Goal: Navigation & Orientation: Understand site structure

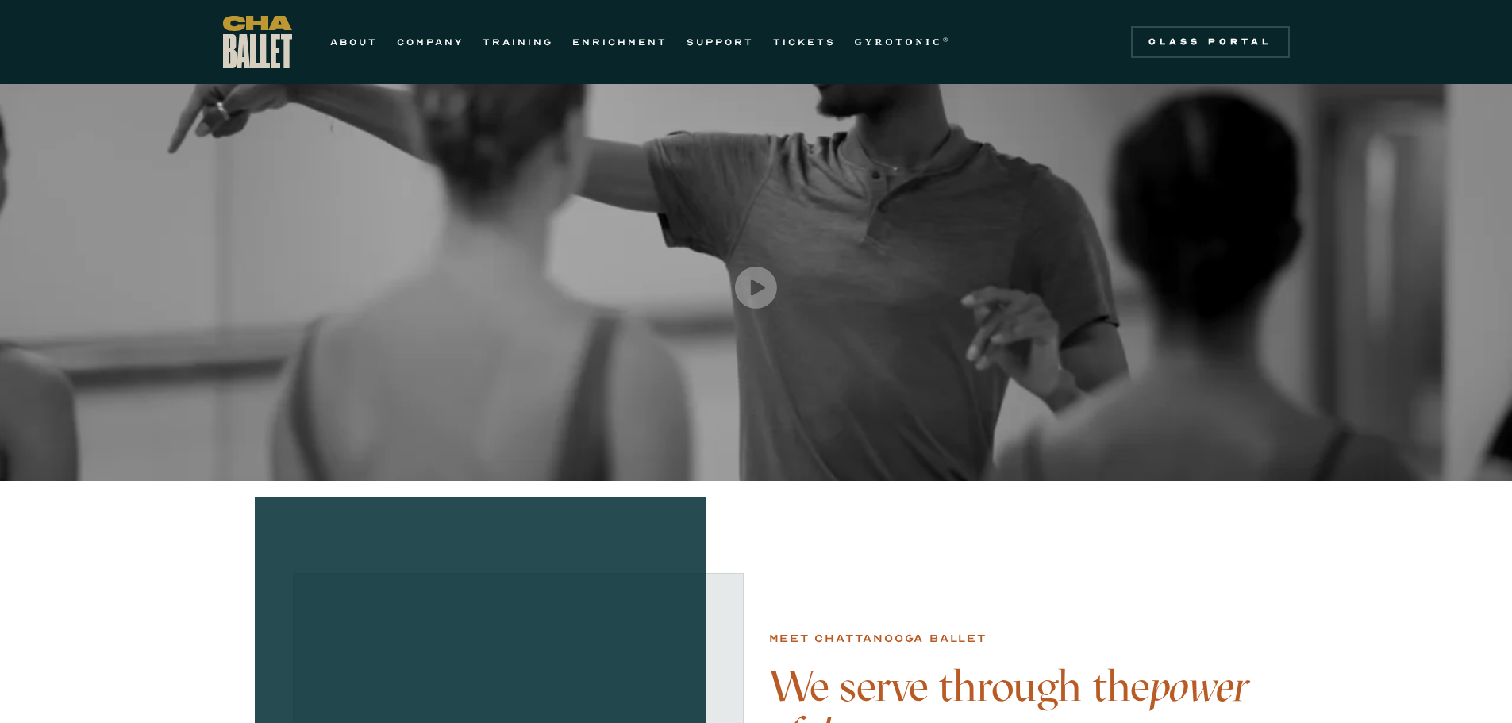
click at [427, 38] on link "COMPANY" at bounding box center [430, 42] width 67 height 19
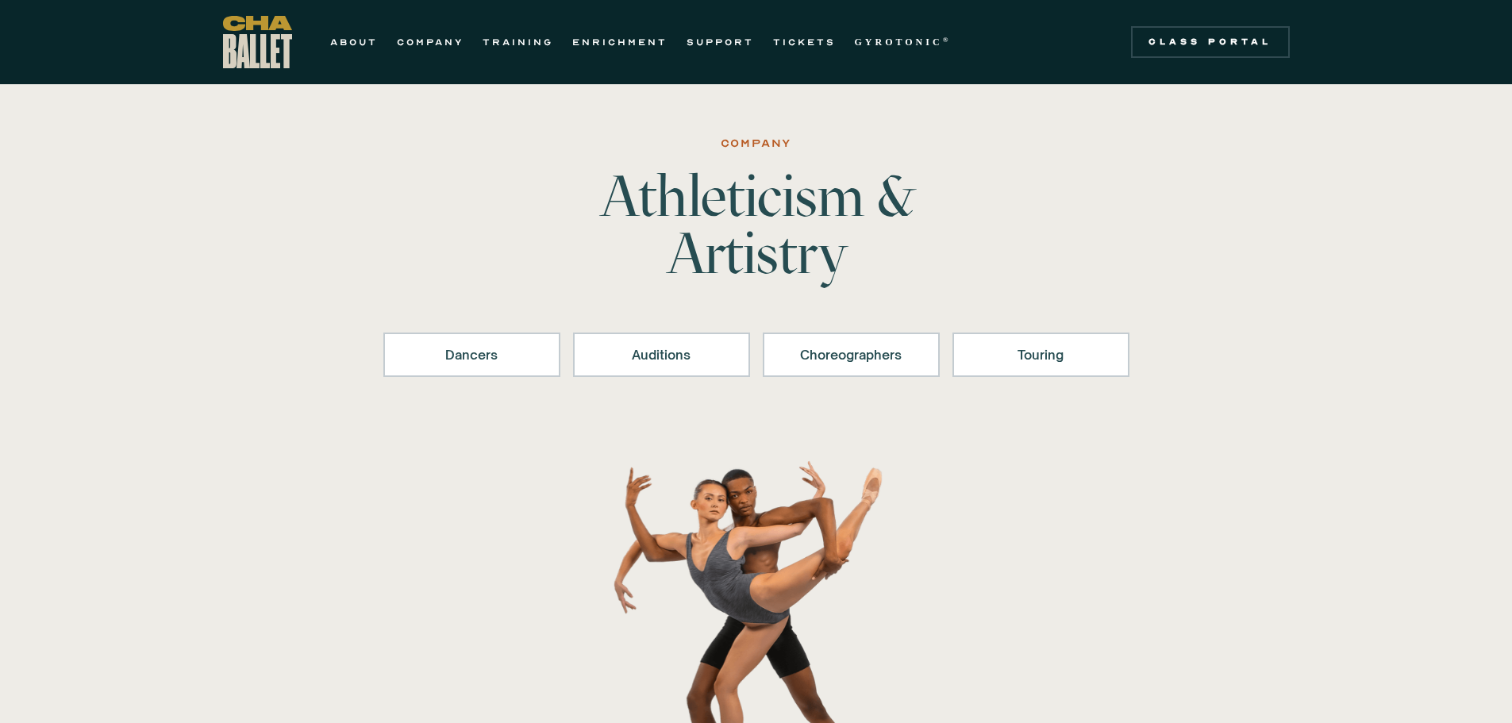
click at [1035, 352] on div "Touring" at bounding box center [1041, 354] width 136 height 19
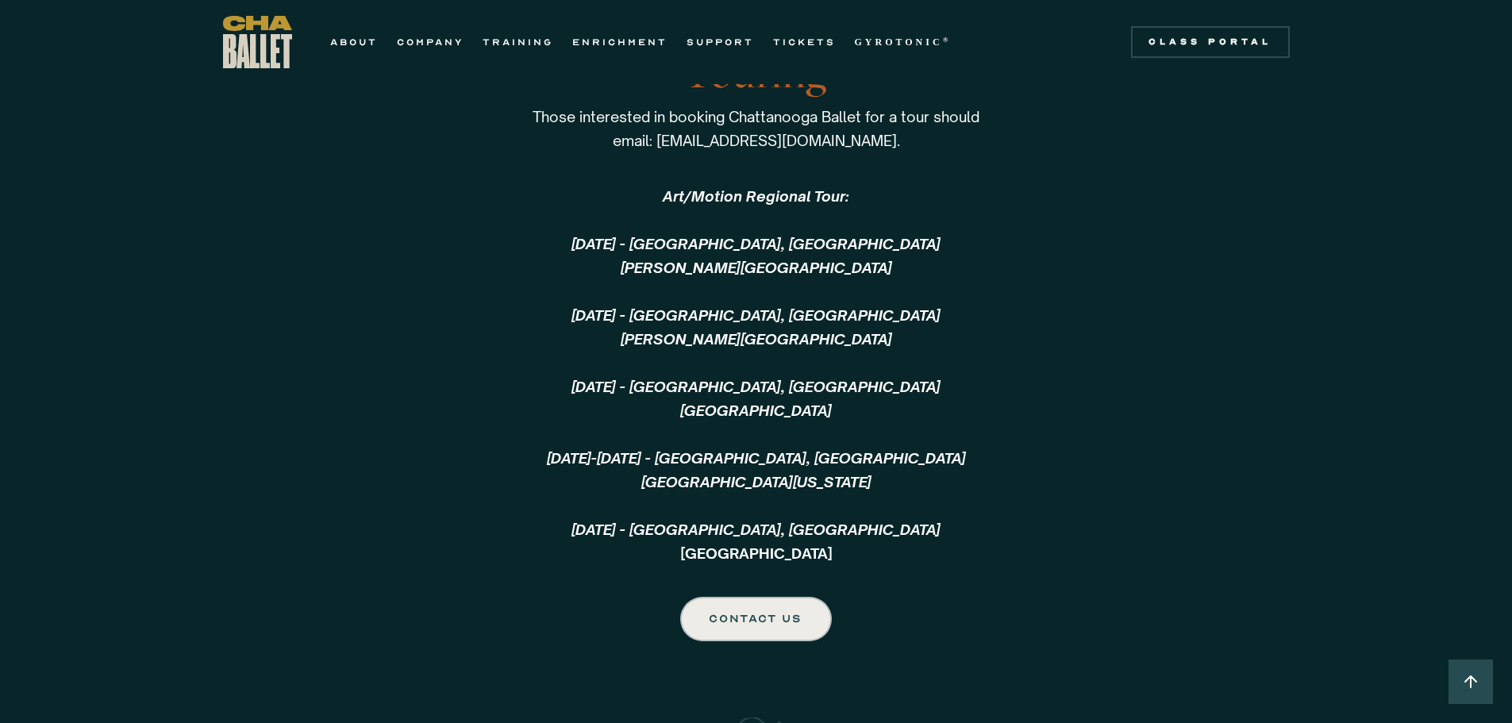
scroll to position [3419, 0]
drag, startPoint x: 666, startPoint y: 195, endPoint x: 734, endPoint y: 196, distance: 68.3
click at [734, 196] on em "Art/Motion Regional Tour: ‍" at bounding box center [756, 194] width 187 height 17
click at [360, 42] on link "ABOUT" at bounding box center [354, 42] width 48 height 19
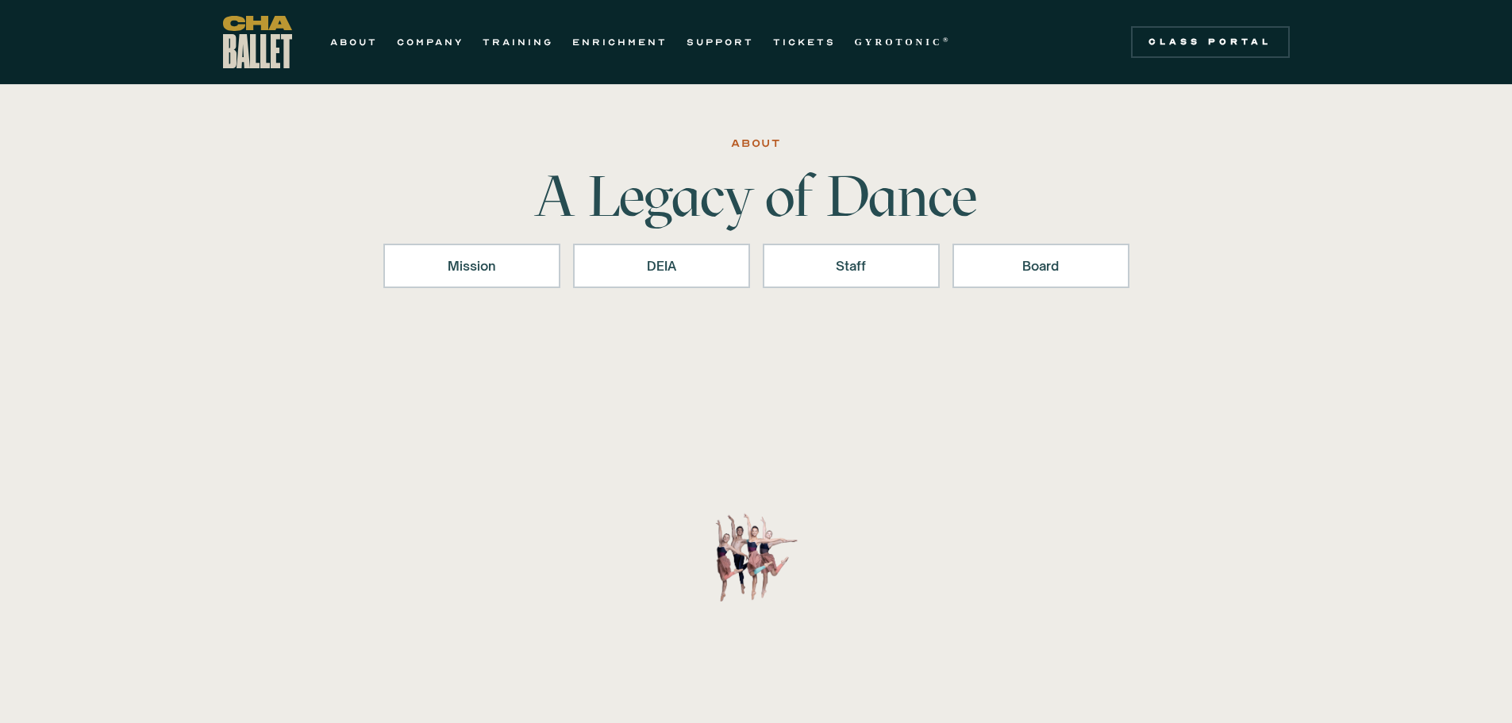
click at [431, 42] on link "COMPANY" at bounding box center [430, 42] width 67 height 19
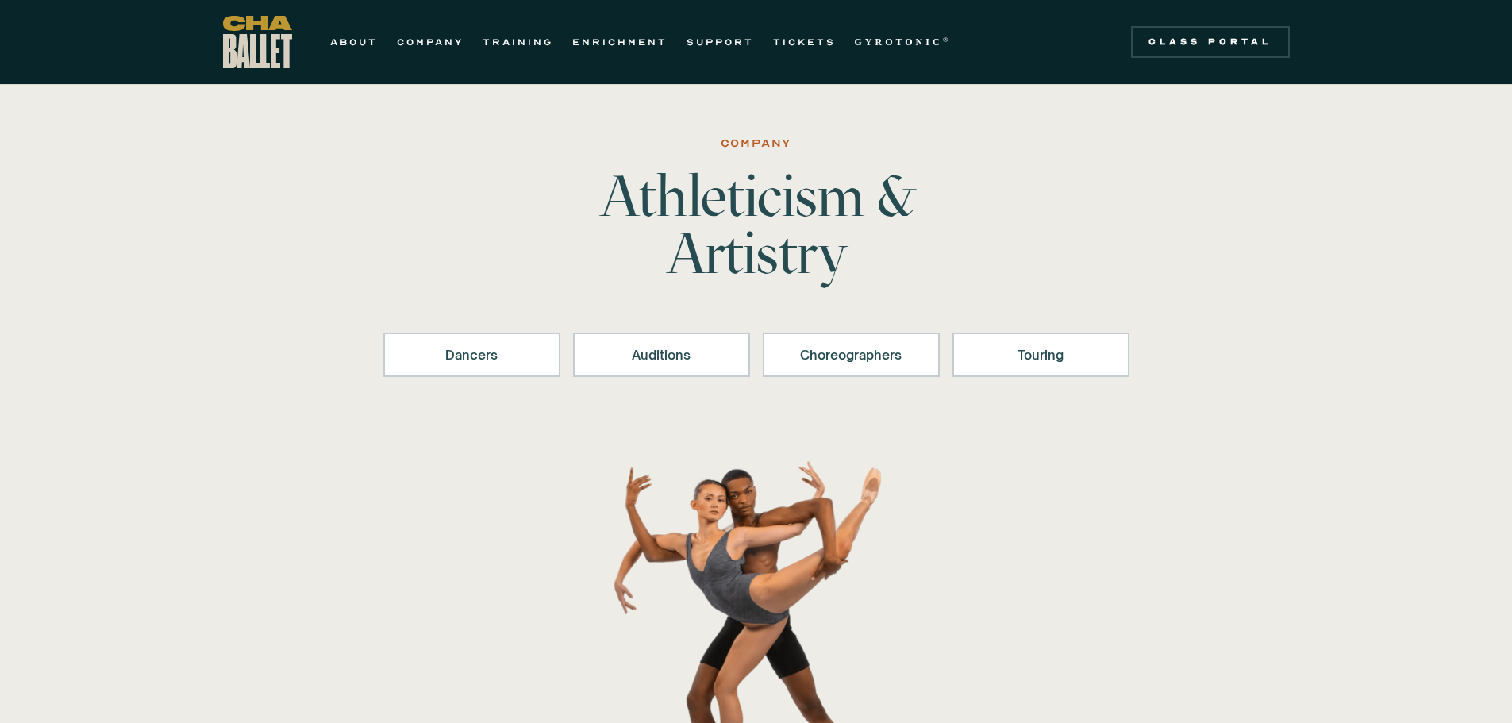
click at [356, 37] on link "ABOUT" at bounding box center [354, 42] width 48 height 19
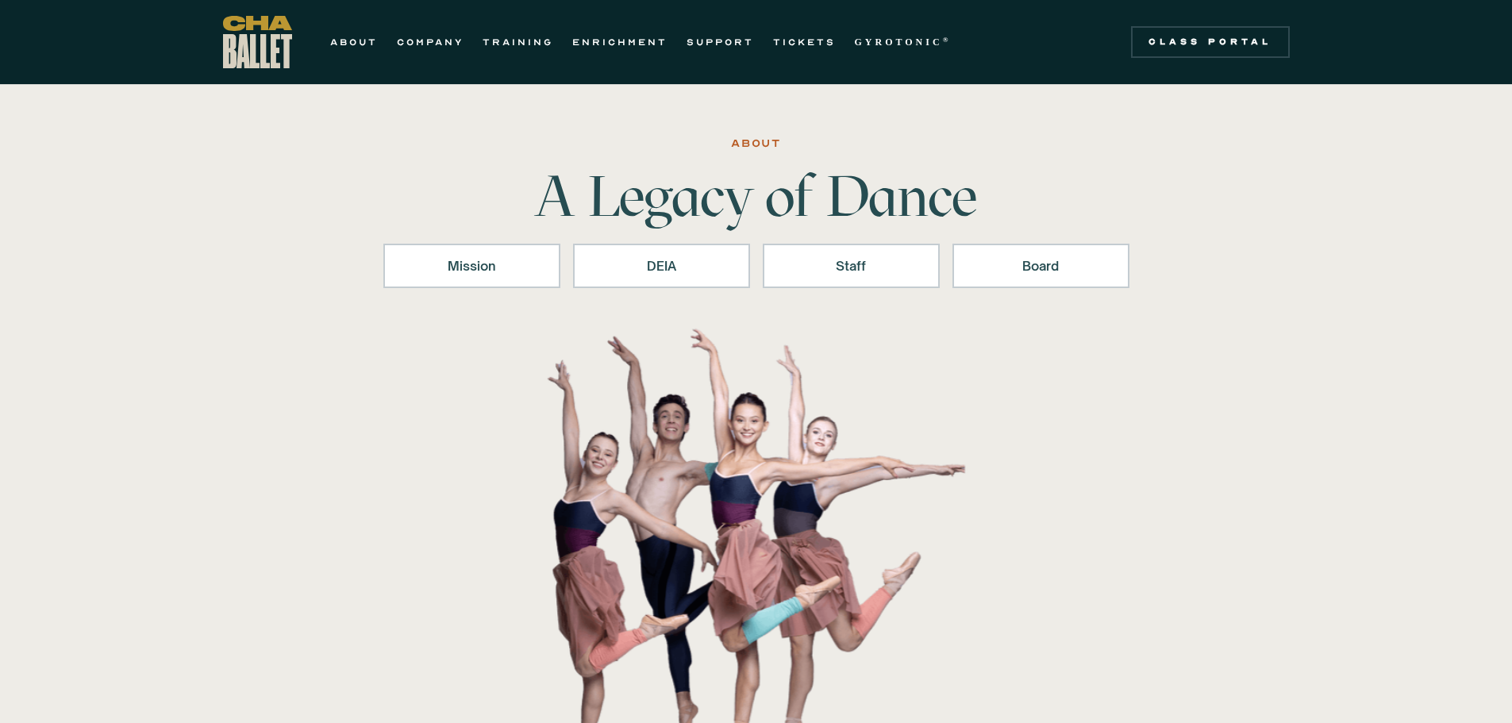
click at [354, 40] on link "ABOUT" at bounding box center [354, 42] width 48 height 19
click at [236, 39] on img "home" at bounding box center [257, 42] width 69 height 52
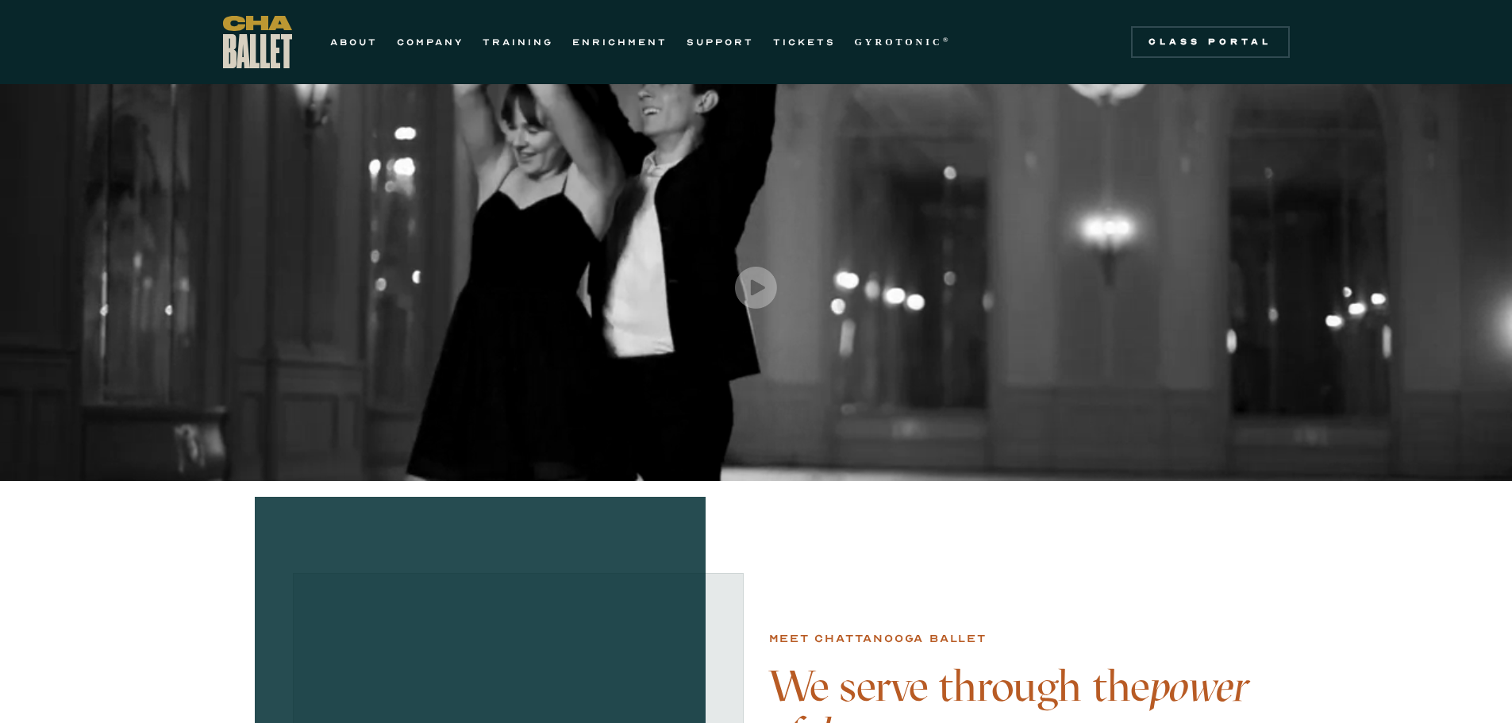
click at [233, 54] on img "home" at bounding box center [257, 42] width 69 height 52
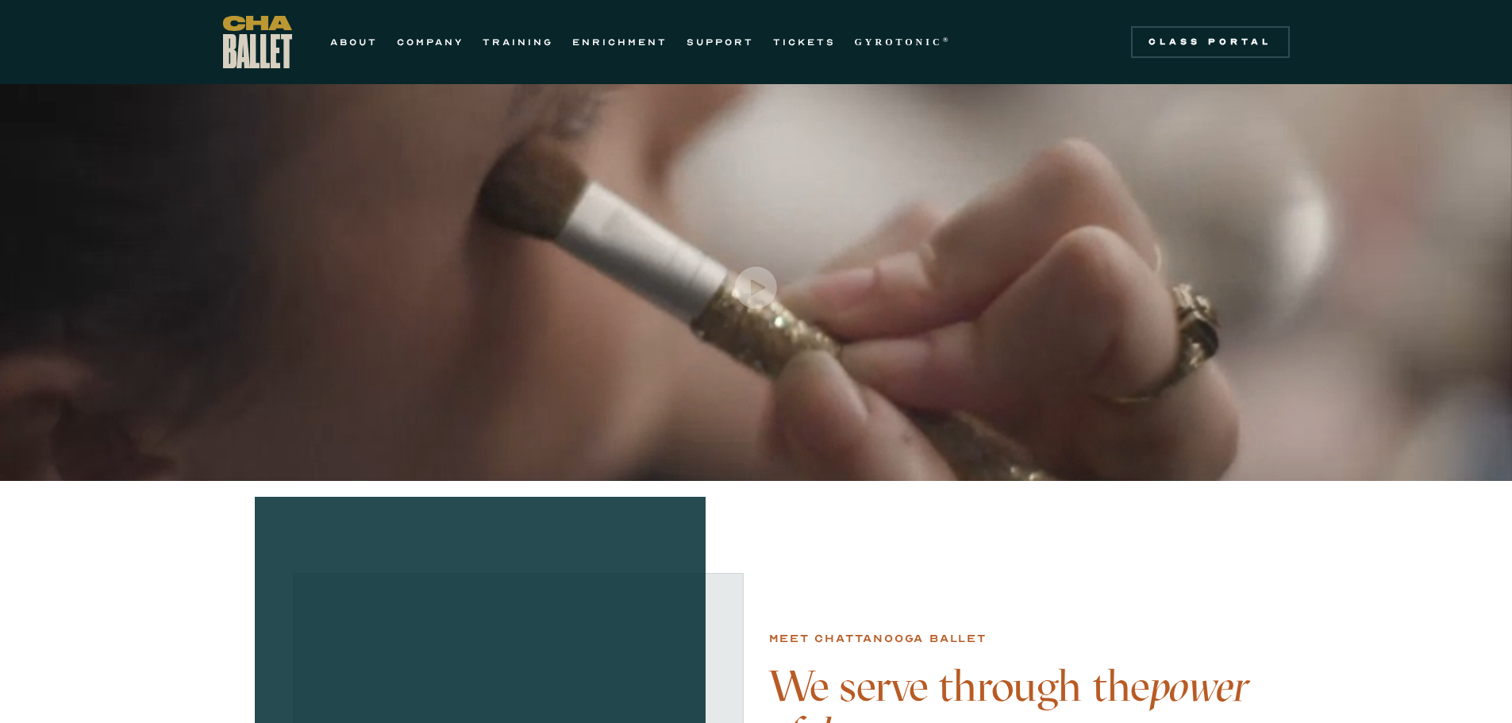
click at [340, 39] on link "ABOUT" at bounding box center [354, 42] width 48 height 19
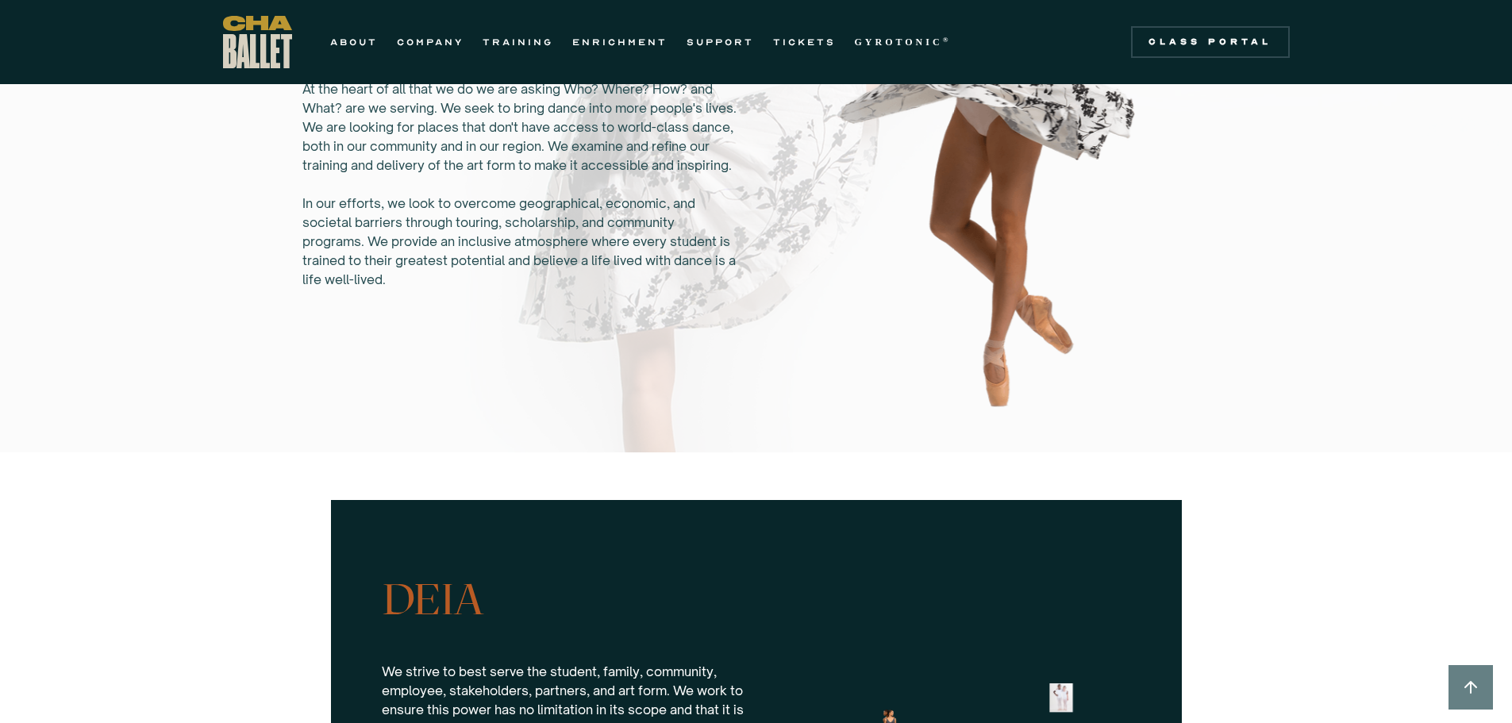
scroll to position [952, 0]
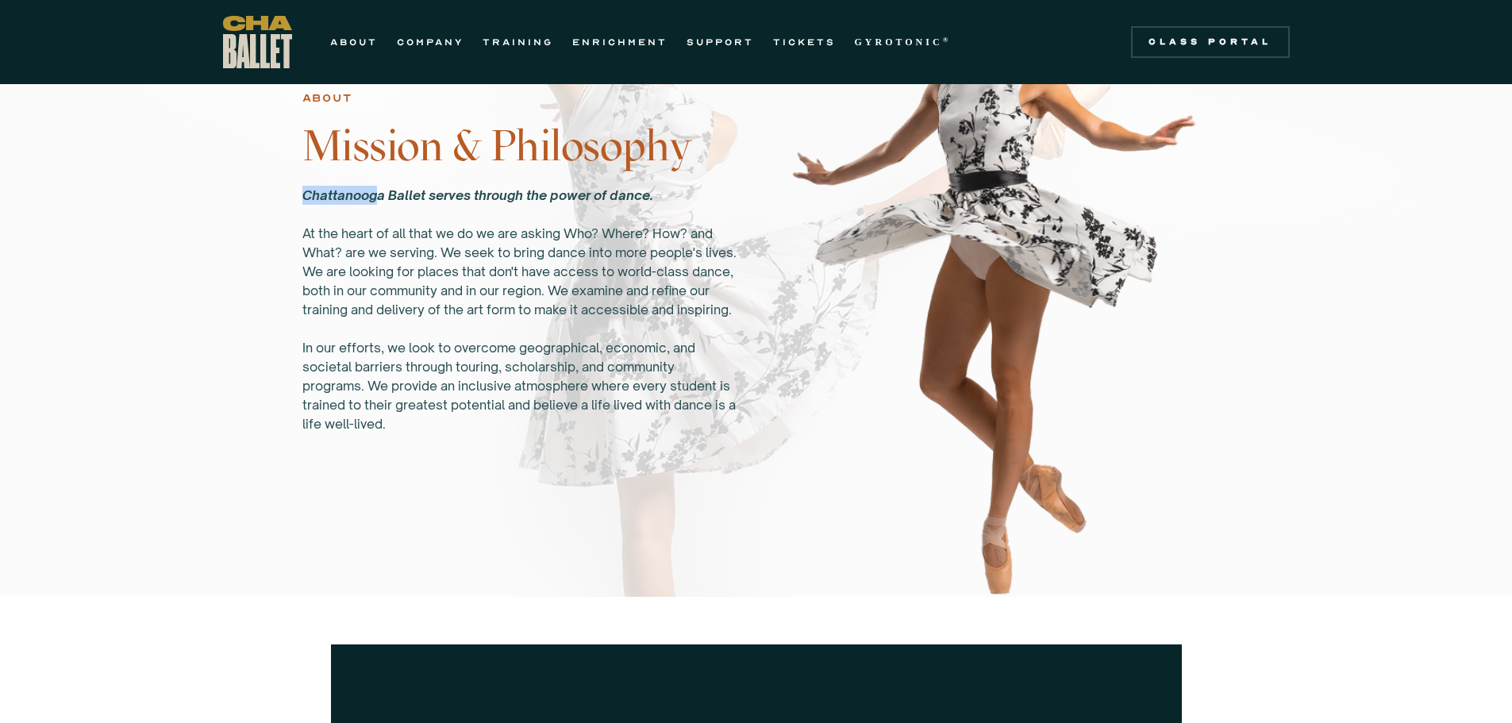
drag, startPoint x: 306, startPoint y: 188, endPoint x: 352, endPoint y: 177, distance: 47.4
click at [359, 187] on em "Chattanooga Ballet serves through the power of dance." at bounding box center [477, 195] width 351 height 16
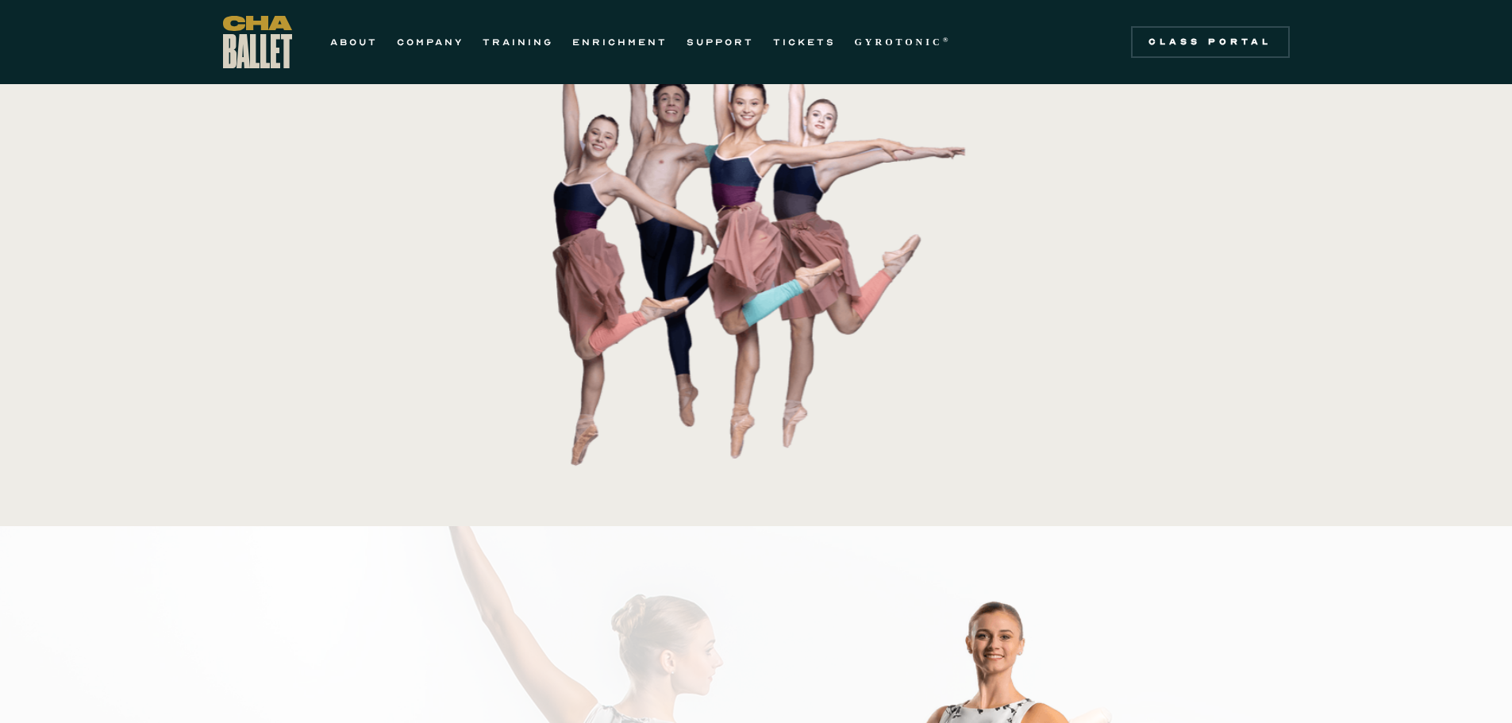
scroll to position [0, 0]
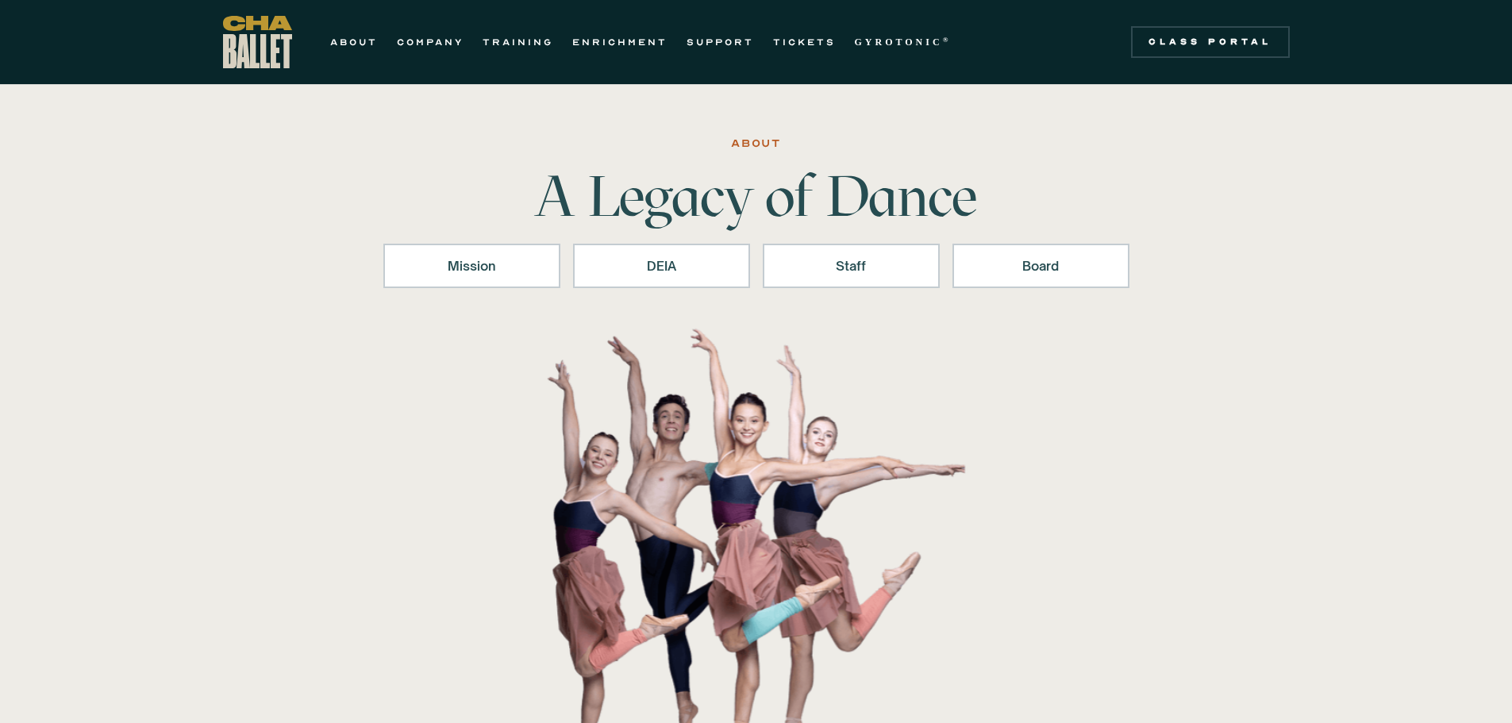
click at [671, 265] on div "DEIA" at bounding box center [662, 265] width 136 height 19
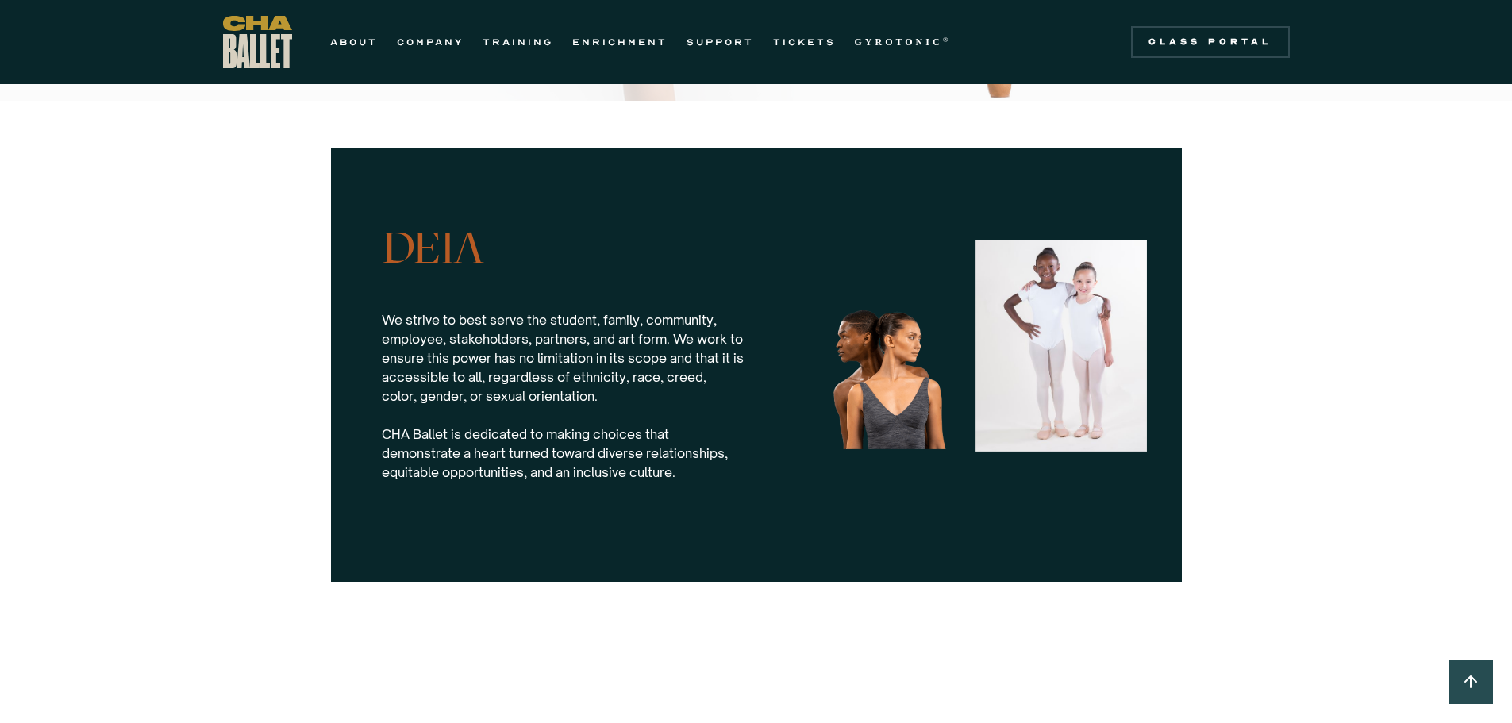
scroll to position [1536, 0]
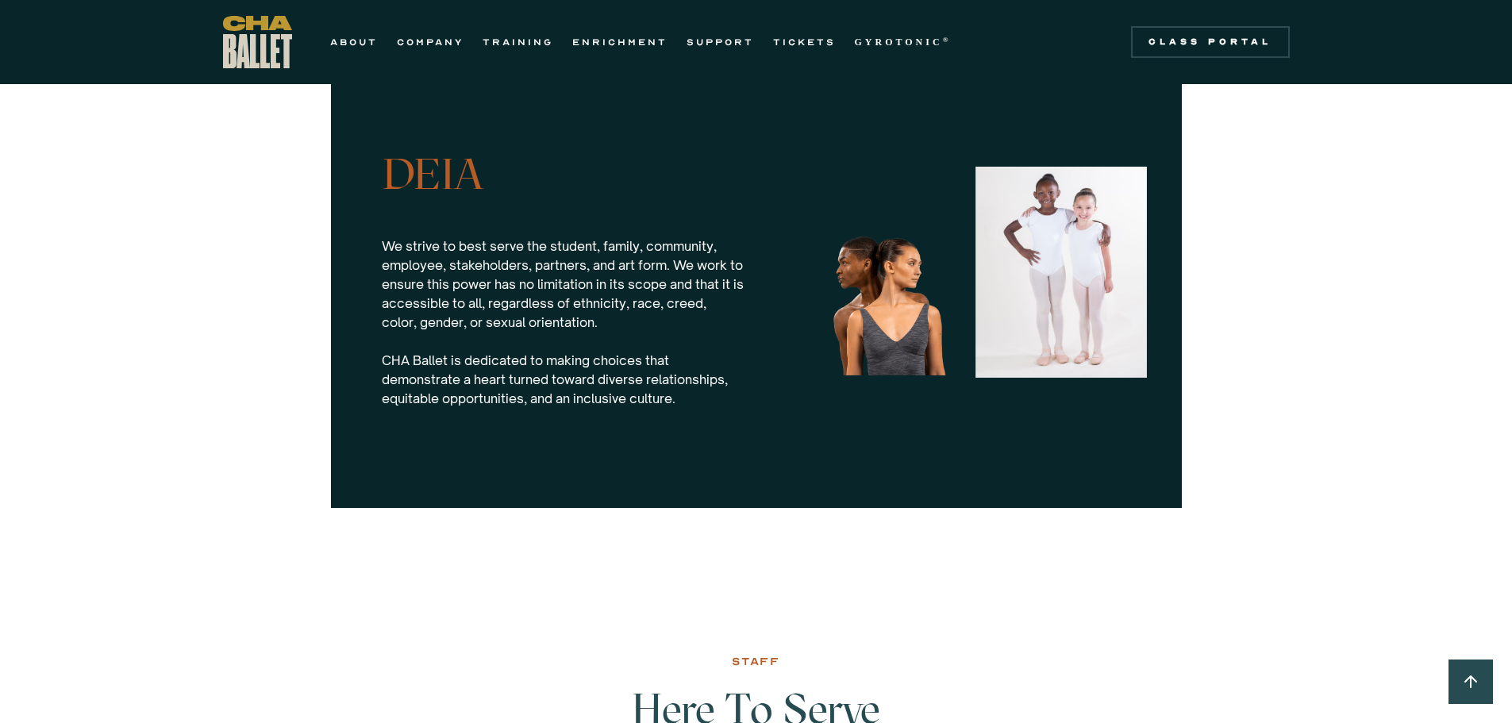
click at [460, 39] on link "COMPANY" at bounding box center [430, 42] width 67 height 19
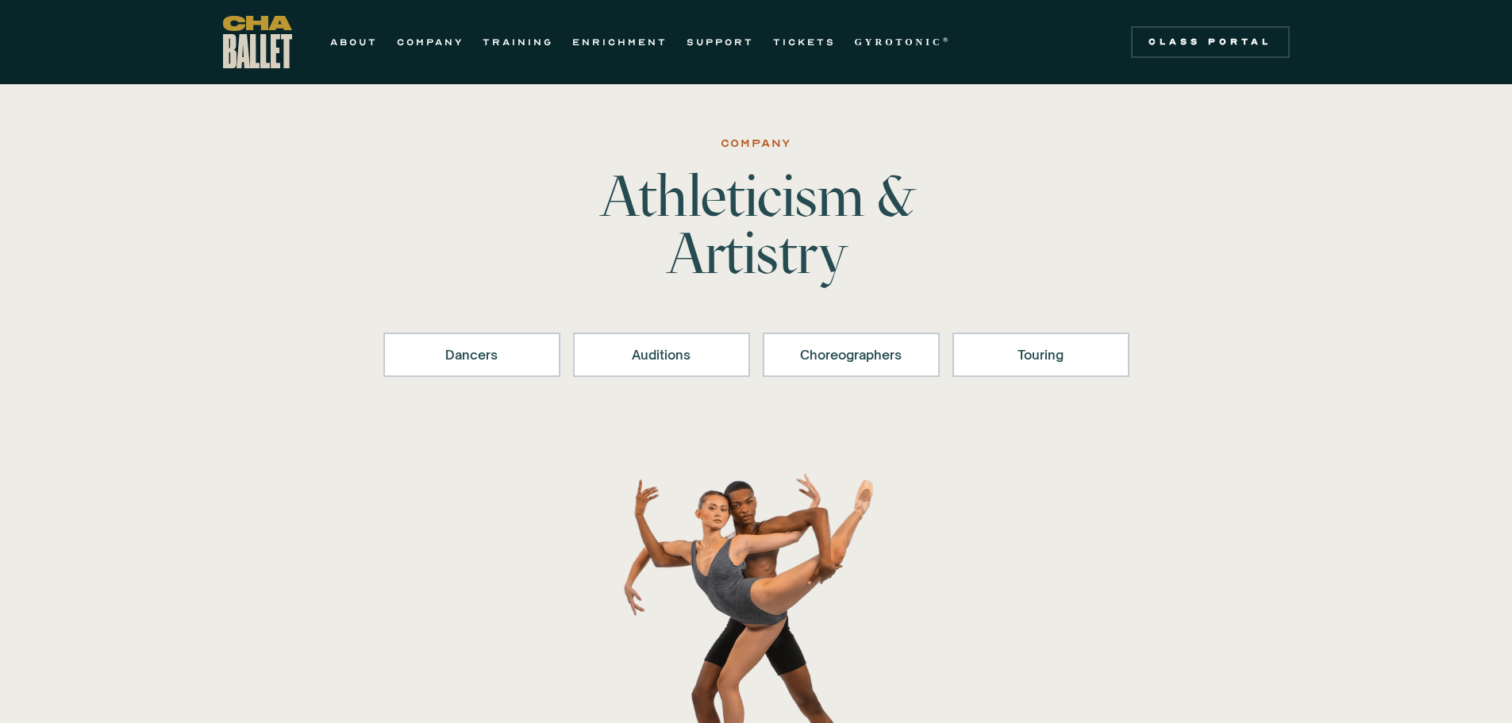
click at [1033, 350] on div "Touring" at bounding box center [1041, 354] width 136 height 19
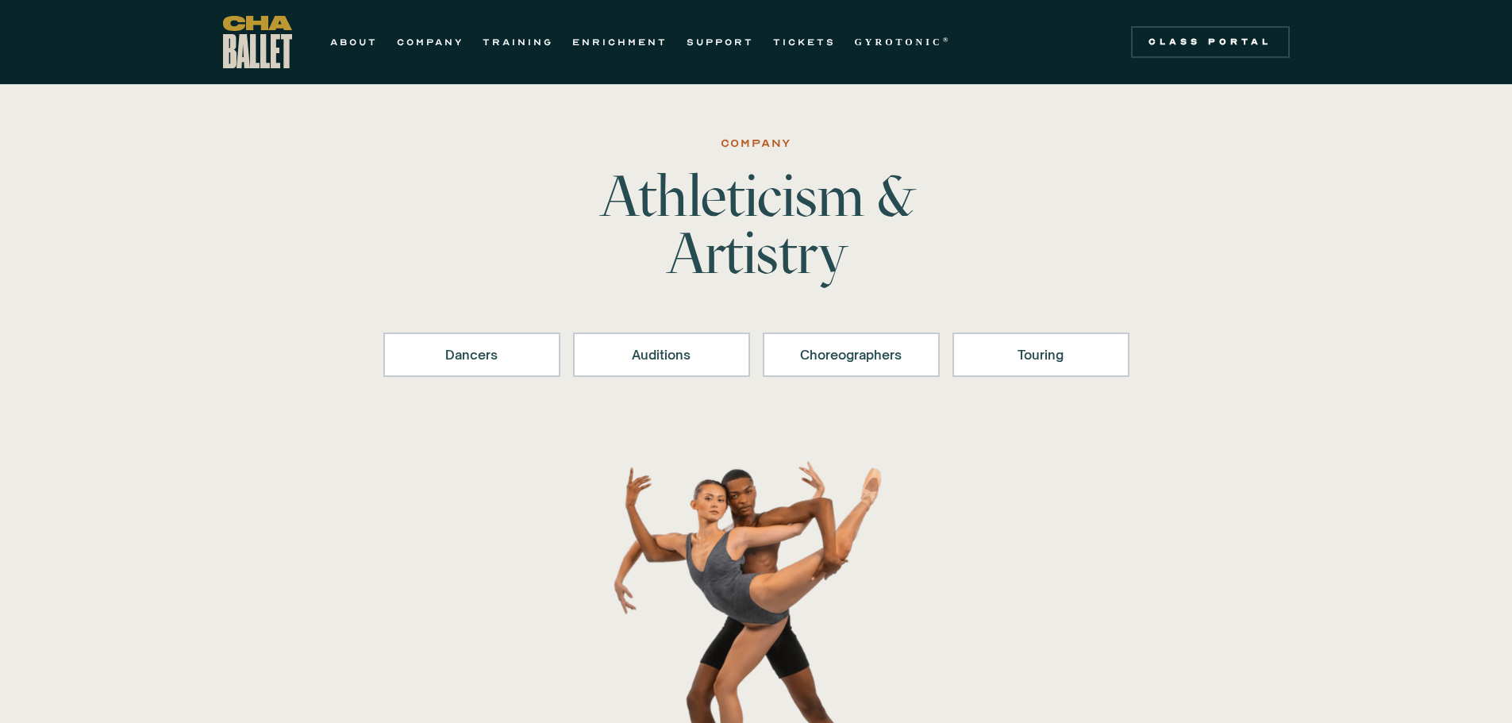
click at [341, 43] on link "ABOUT" at bounding box center [354, 42] width 48 height 19
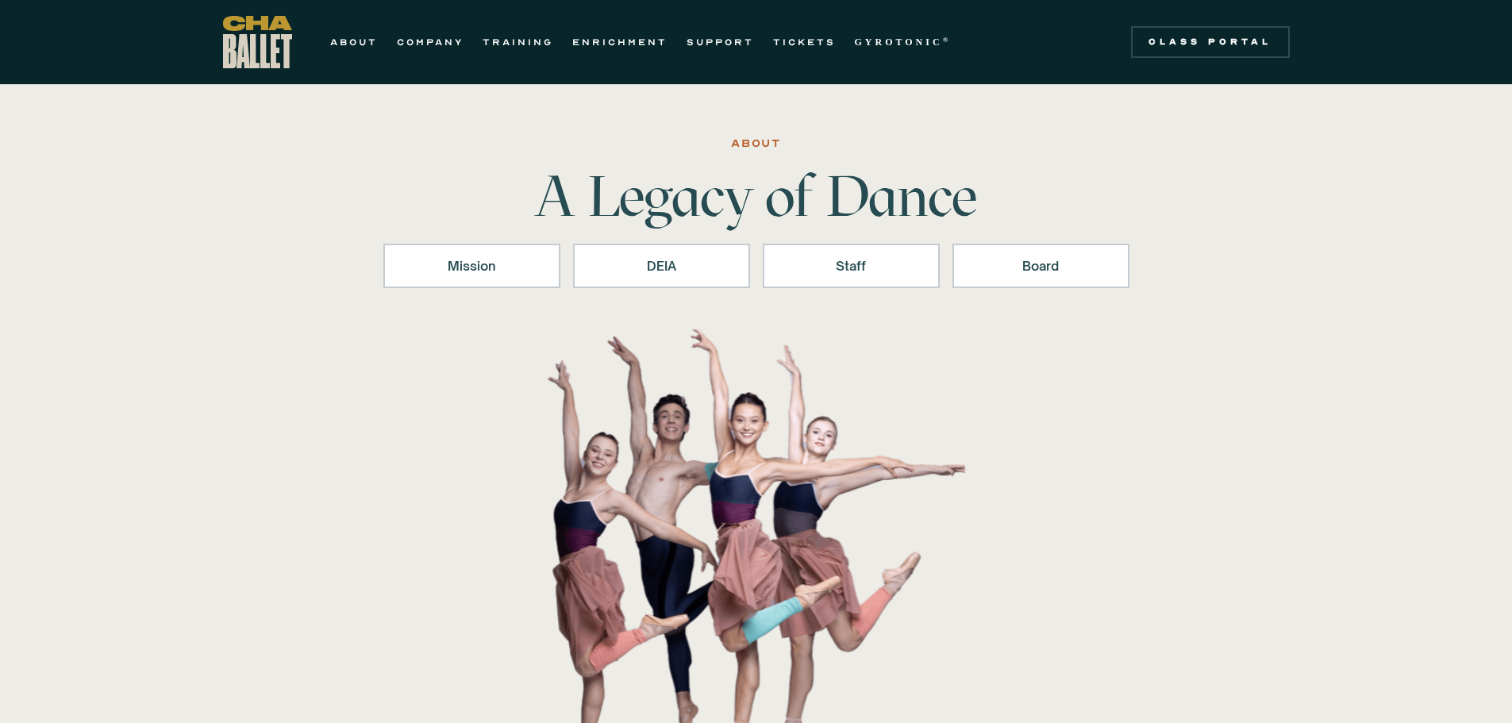
click at [611, 39] on link "ENRICHMENT" at bounding box center [619, 42] width 95 height 19
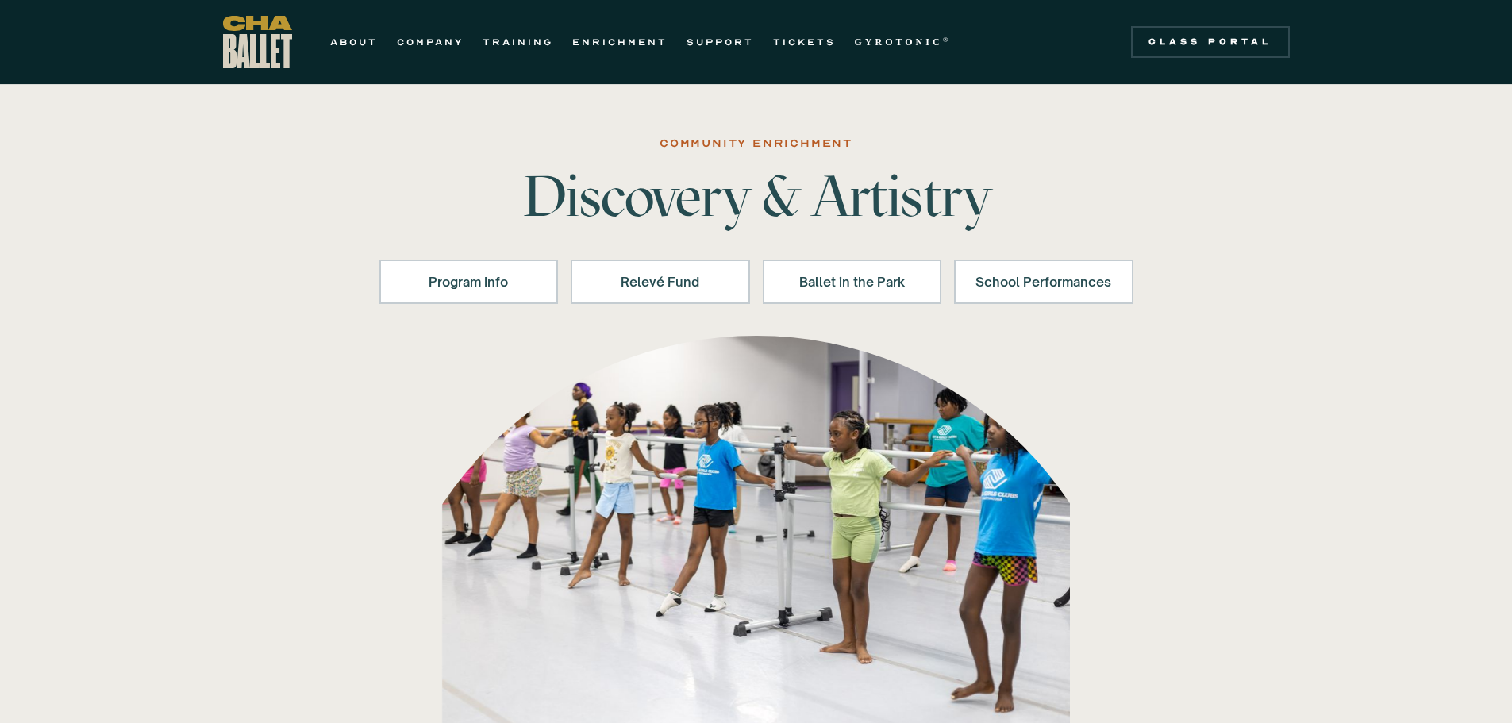
click at [1045, 286] on div "School Performances" at bounding box center [1044, 281] width 138 height 19
click at [518, 40] on link "TRAINING" at bounding box center [518, 42] width 71 height 19
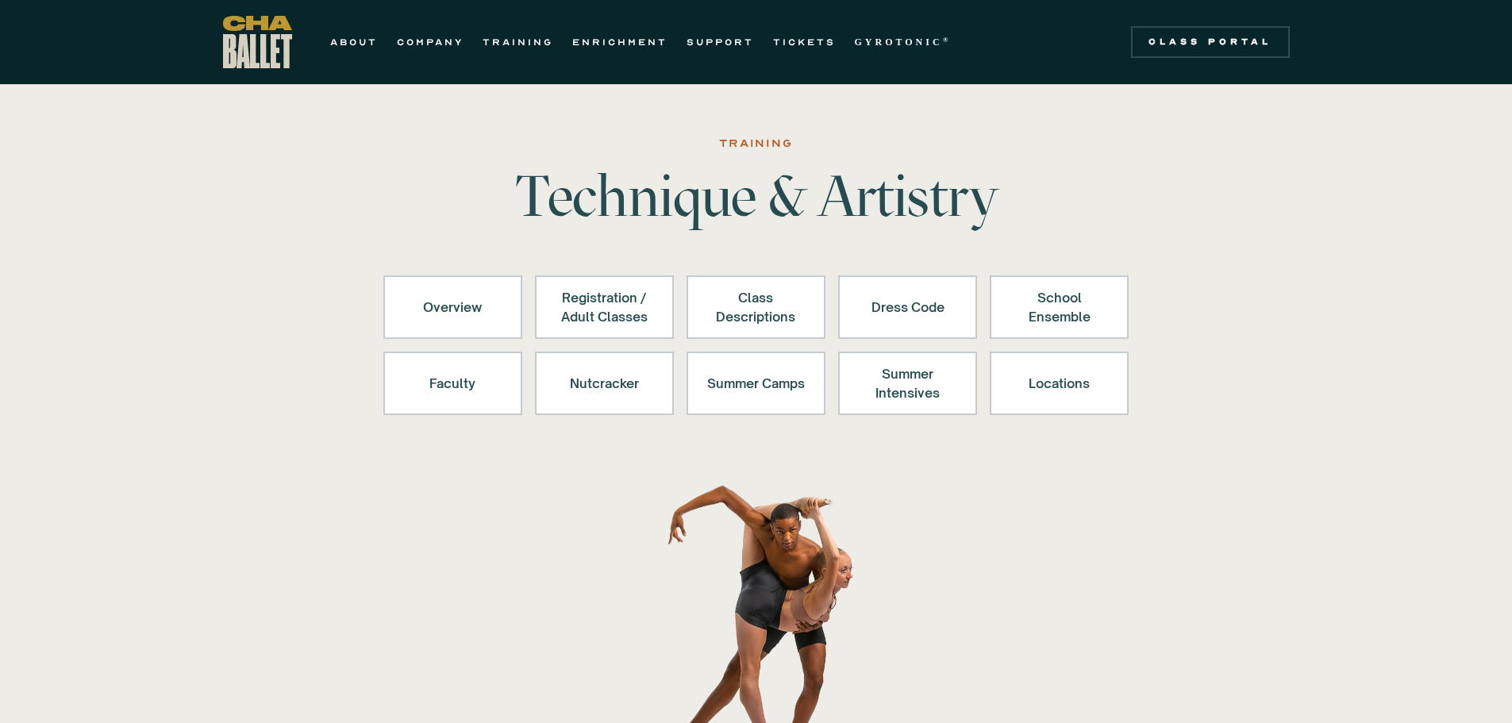
click at [371, 39] on link "ABOUT" at bounding box center [354, 42] width 48 height 19
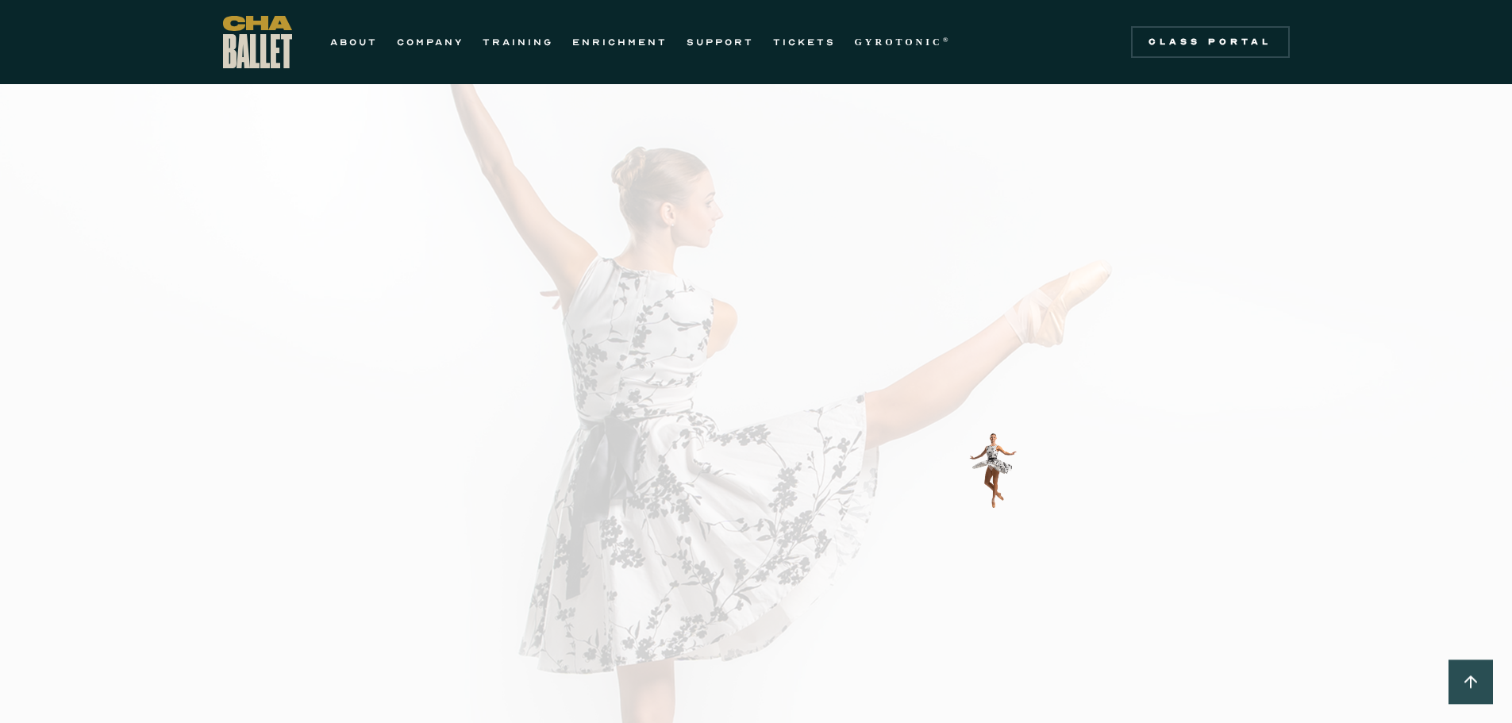
scroll to position [952, 0]
